Goal: Find specific page/section: Find specific page/section

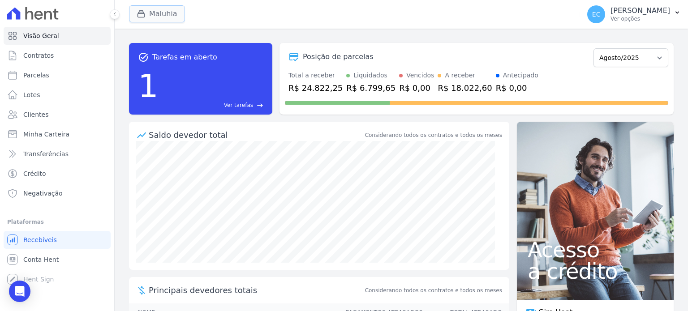
click at [133, 21] on button "Maluhia" at bounding box center [157, 13] width 56 height 17
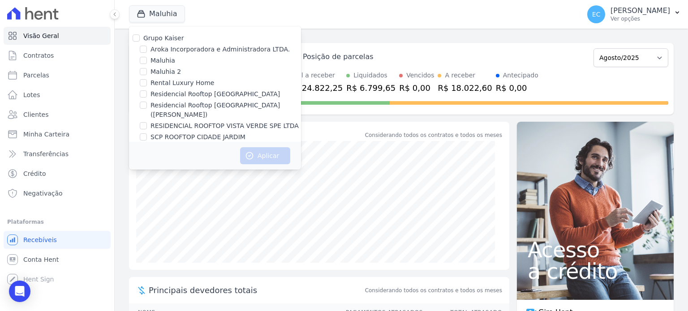
click at [162, 86] on label "Rental Luxury Home" at bounding box center [183, 82] width 64 height 9
click at [147, 86] on input "Rental Luxury Home" at bounding box center [143, 82] width 7 height 7
checkbox input "true"
click at [274, 158] on button "Aplicar" at bounding box center [265, 155] width 50 height 17
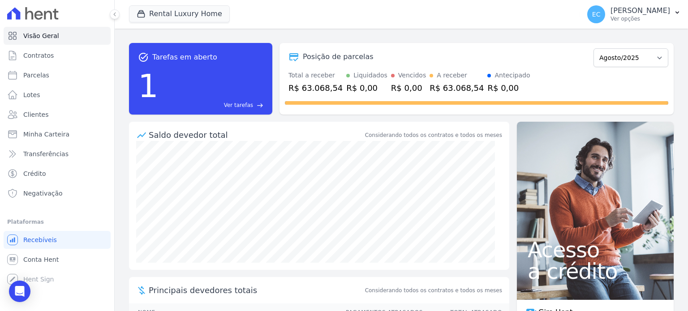
scroll to position [145, 0]
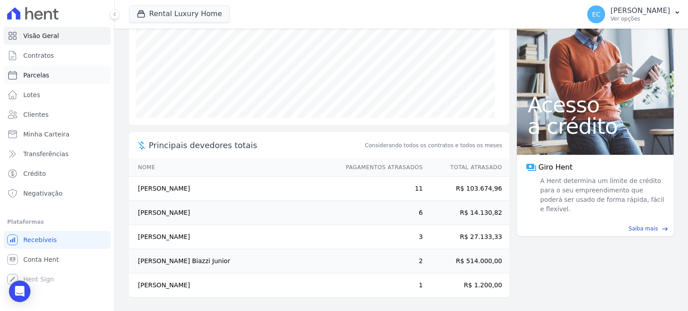
click at [69, 77] on link "Parcelas" at bounding box center [57, 75] width 107 height 18
select select
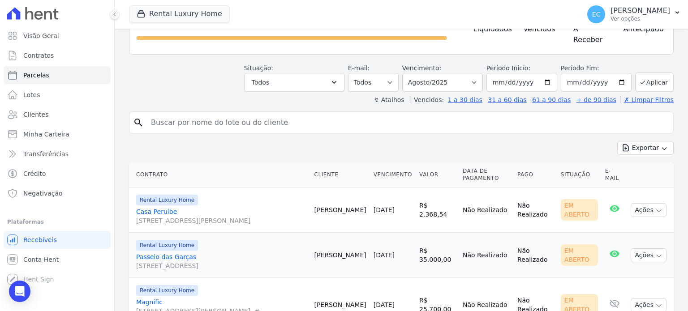
scroll to position [133, 0]
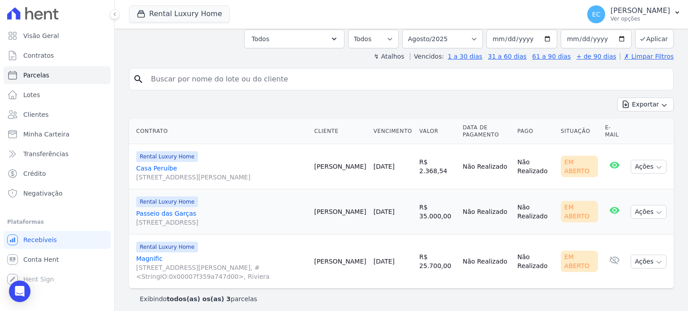
click at [149, 257] on link "Magnific [STREET_ADDRESS][PERSON_NAME], #<StringIO:0x00007f359a747d00>, Riviera" at bounding box center [221, 268] width 171 height 27
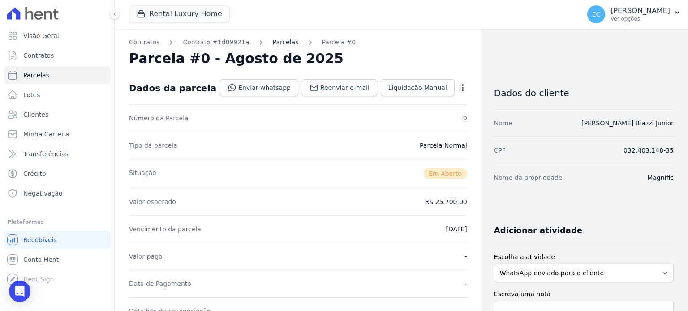
click at [273, 42] on link "Parcelas" at bounding box center [286, 42] width 26 height 9
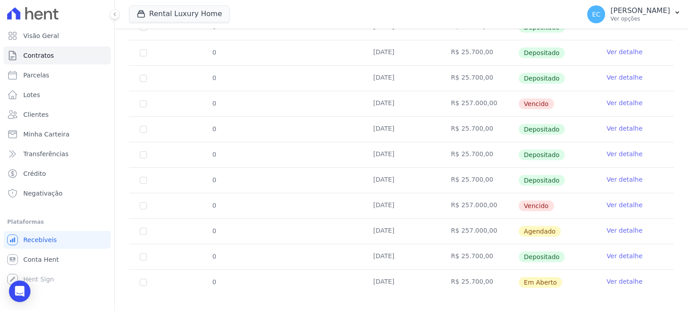
scroll to position [204, 0]
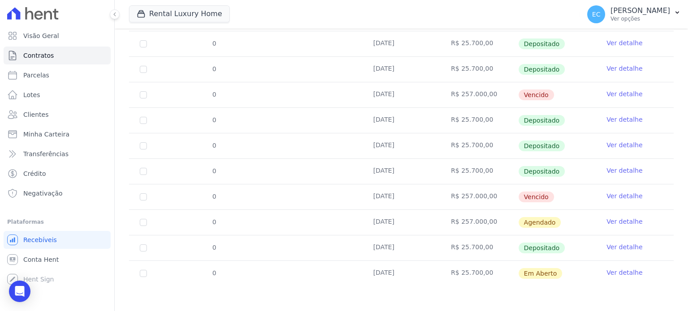
click at [607, 95] on link "Ver detalhe" at bounding box center [625, 94] width 36 height 9
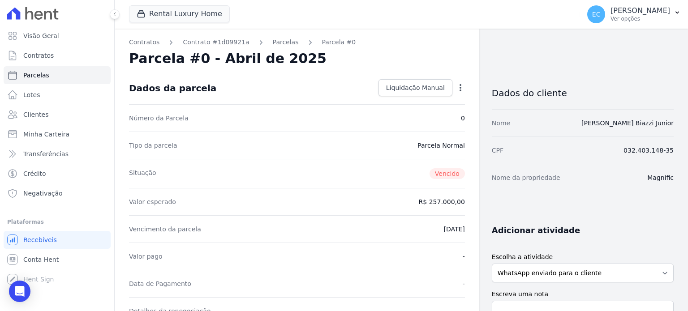
click at [456, 85] on icon "button" at bounding box center [460, 87] width 9 height 9
click at [457, 88] on icon "button" at bounding box center [460, 87] width 9 height 9
click at [311, 138] on div "Tipo da parcela [GEOGRAPHIC_DATA]" at bounding box center [297, 145] width 336 height 27
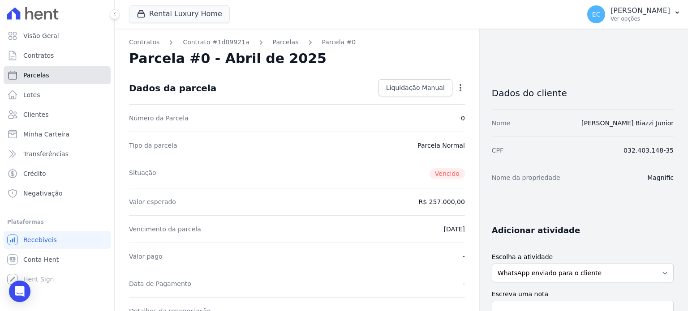
click at [69, 76] on link "Parcelas" at bounding box center [57, 75] width 107 height 18
select select
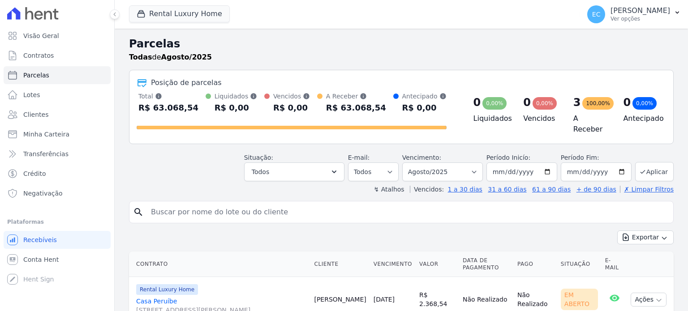
select select
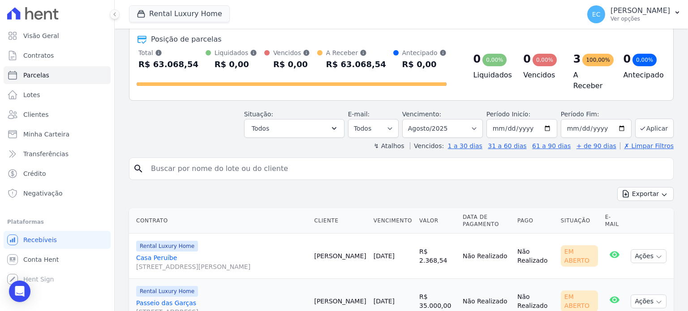
scroll to position [133, 0]
